Goal: Transaction & Acquisition: Purchase product/service

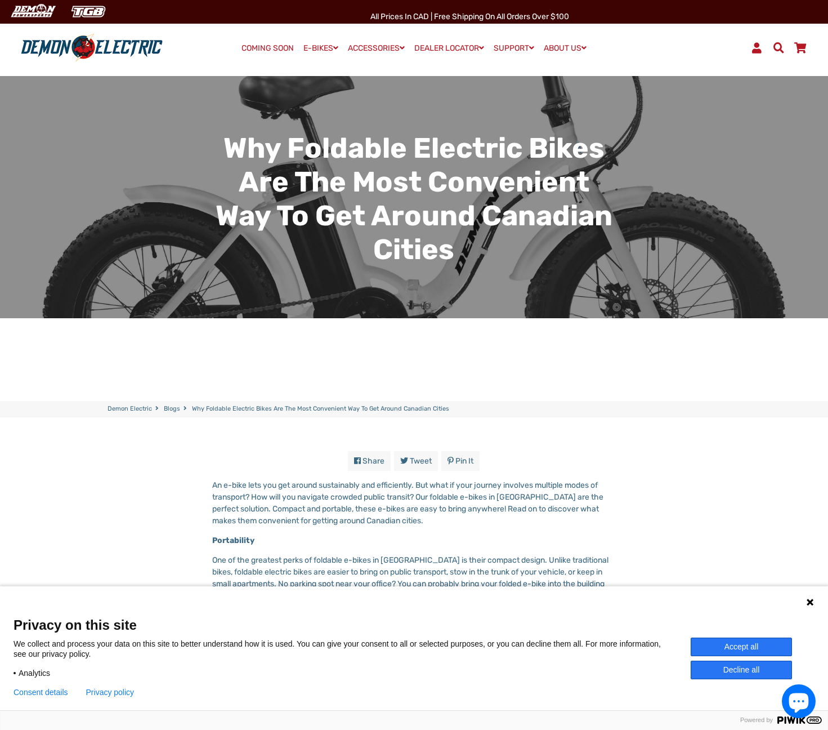
click at [721, 649] on button "Accept all" at bounding box center [741, 647] width 101 height 19
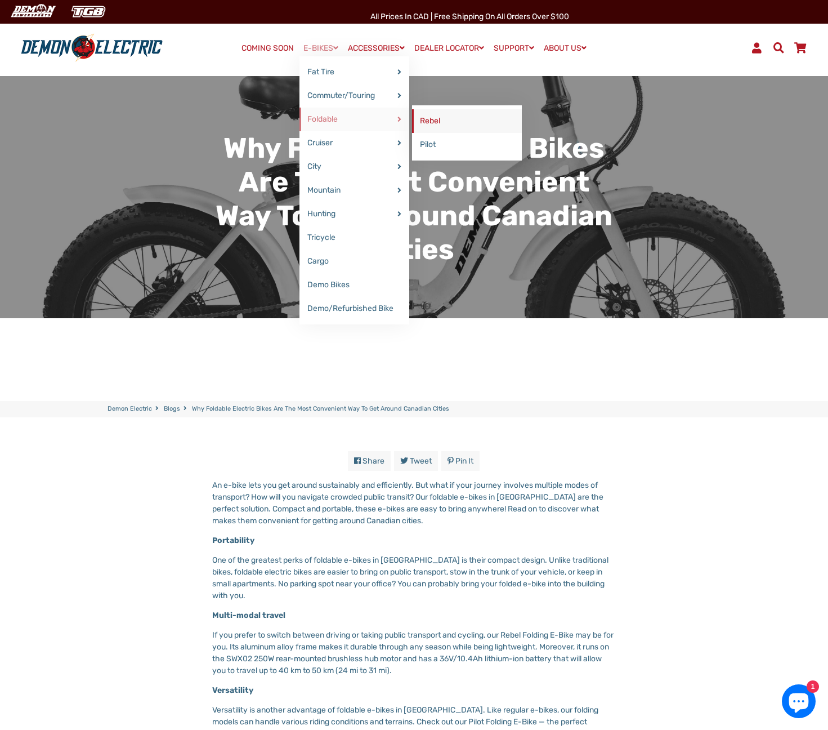
click at [457, 122] on link "Rebel" at bounding box center [467, 121] width 110 height 24
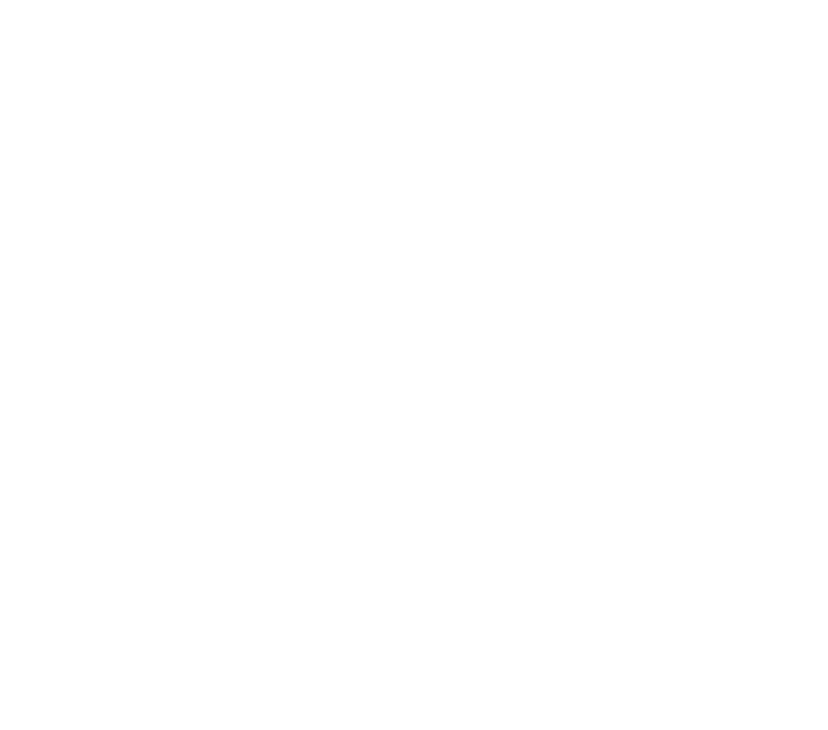
select select "******"
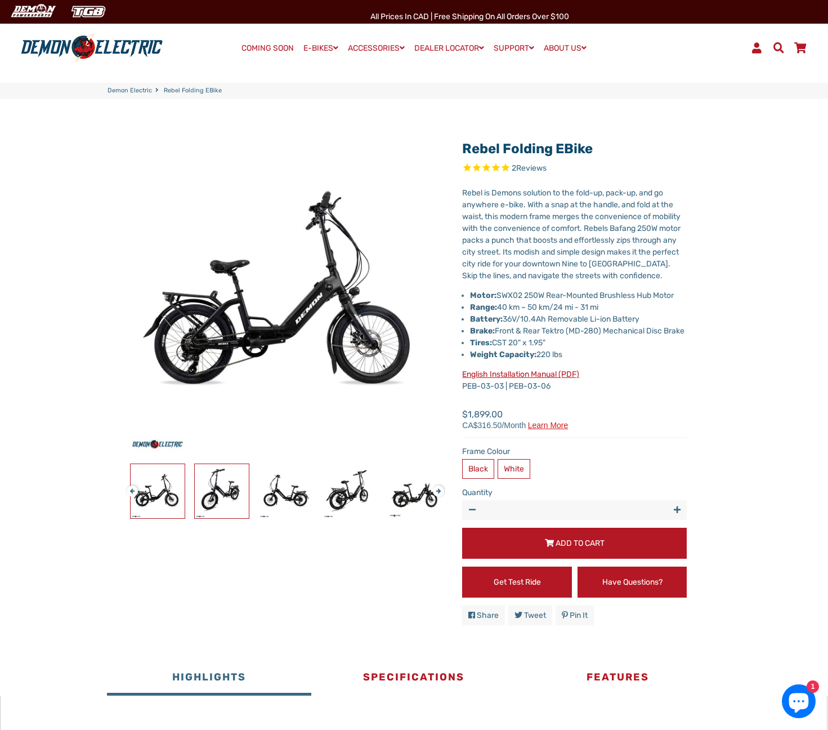
click at [225, 491] on img at bounding box center [222, 491] width 54 height 54
